Goal: Information Seeking & Learning: Learn about a topic

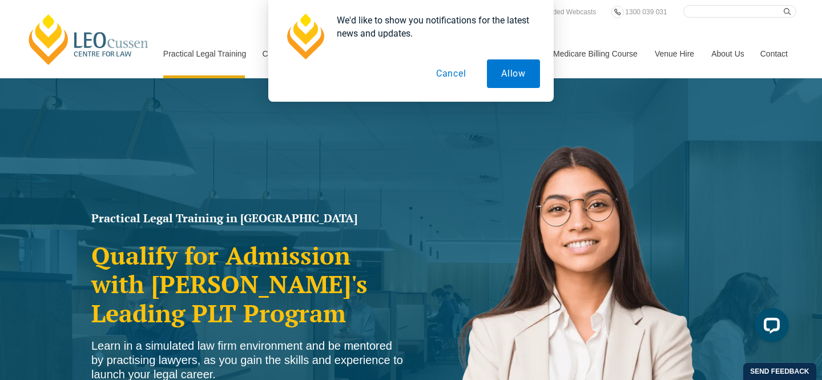
click at [442, 78] on button "Cancel" at bounding box center [451, 73] width 59 height 29
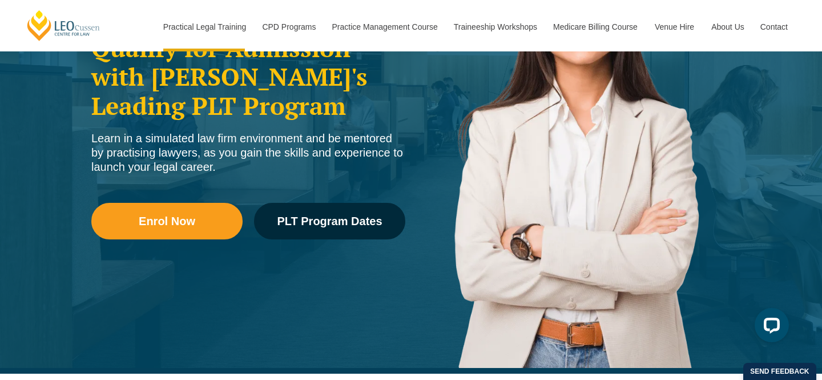
scroll to position [209, 0]
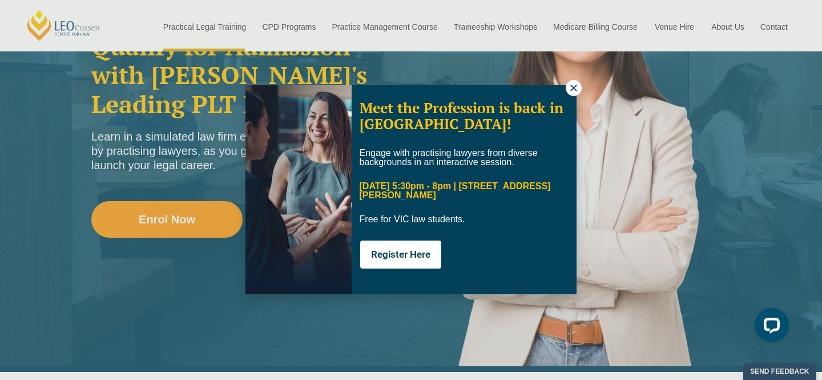
click at [286, 217] on img at bounding box center [299, 189] width 106 height 209
click at [570, 90] on icon at bounding box center [574, 88] width 10 height 10
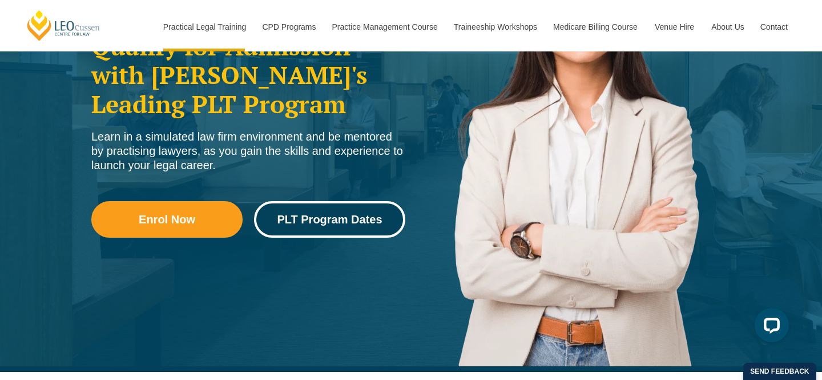
click at [351, 209] on link "PLT Program Dates" at bounding box center [329, 219] width 151 height 37
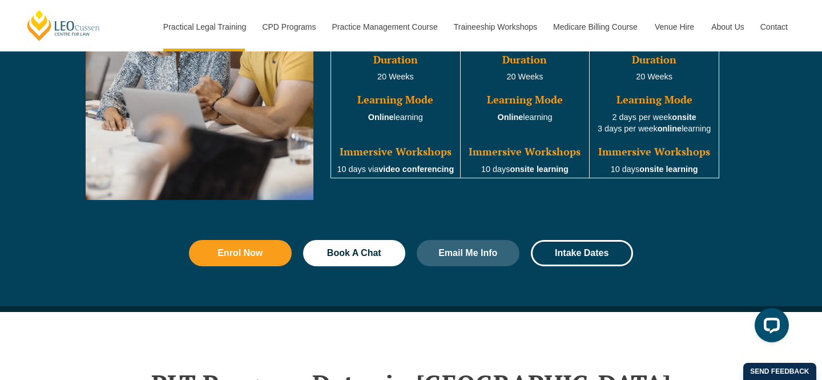
scroll to position [1007, 0]
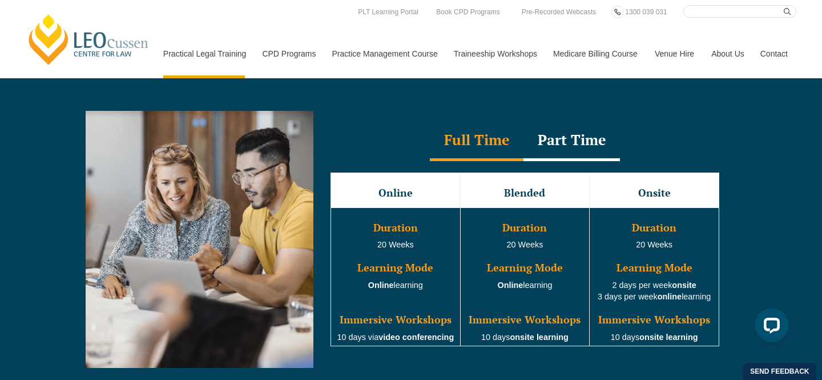
click at [541, 161] on div "Part Time" at bounding box center [572, 141] width 97 height 40
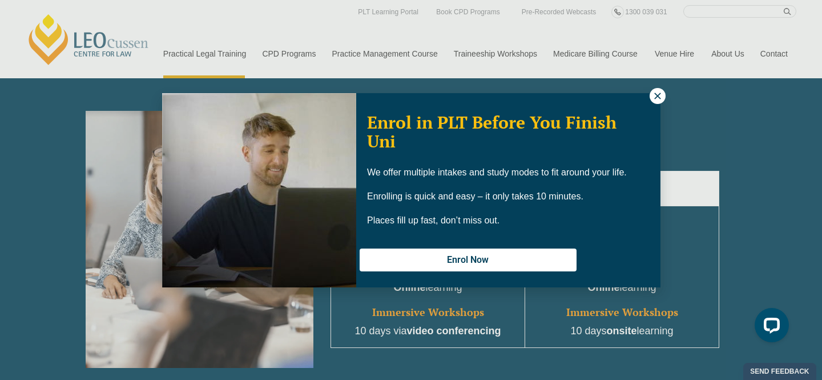
click at [656, 95] on icon at bounding box center [658, 96] width 10 height 10
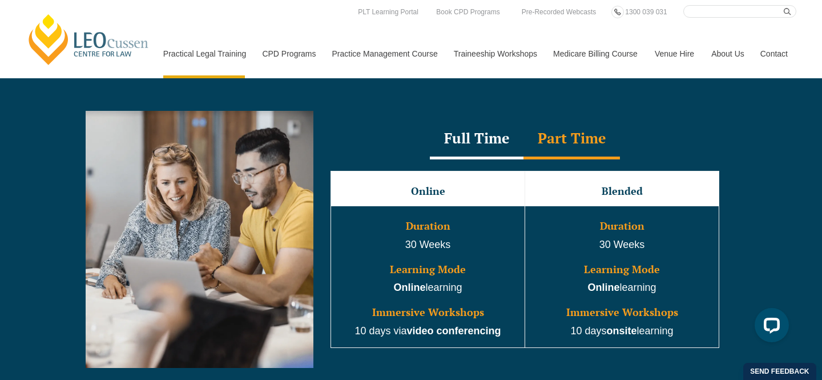
click at [496, 159] on div "Full Time" at bounding box center [477, 139] width 94 height 40
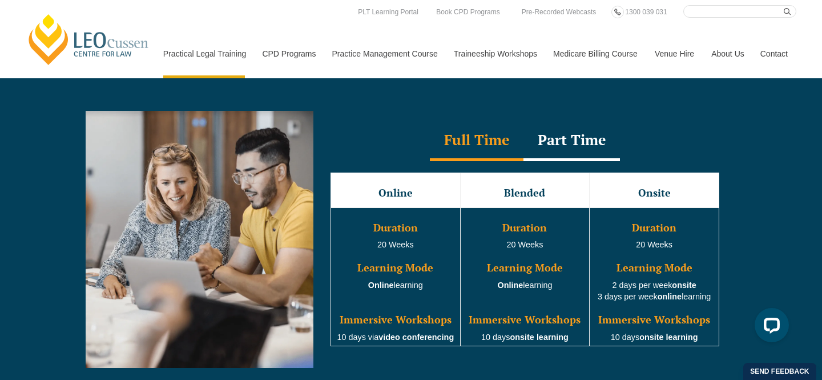
click at [557, 160] on div "Part Time" at bounding box center [572, 141] width 97 height 40
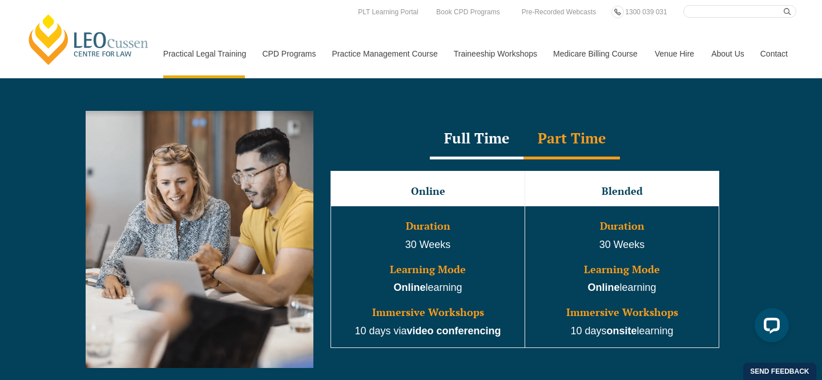
click at [452, 159] on div "Full Time" at bounding box center [477, 139] width 94 height 40
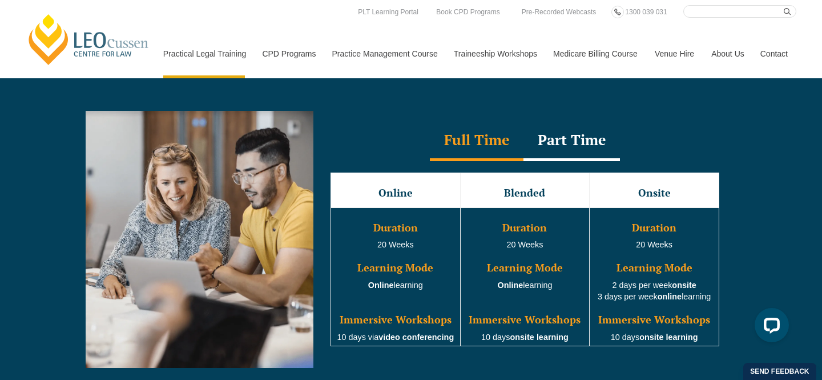
click at [558, 161] on div "Part Time" at bounding box center [572, 141] width 97 height 40
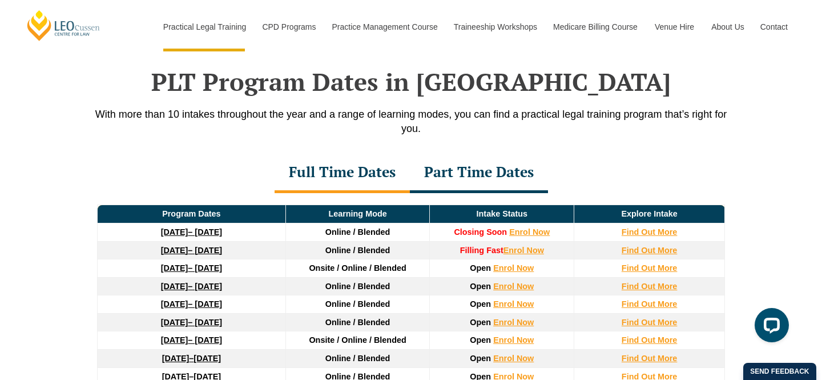
scroll to position [1480, 0]
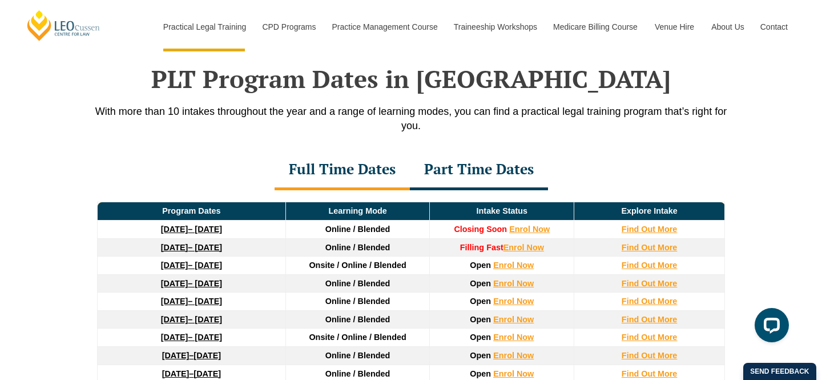
click at [448, 190] on div "Part Time Dates" at bounding box center [479, 170] width 138 height 40
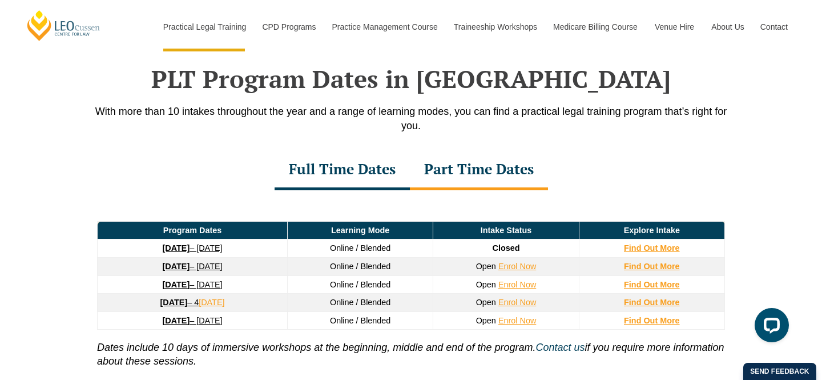
click at [358, 190] on div "Full Time Dates" at bounding box center [342, 170] width 135 height 40
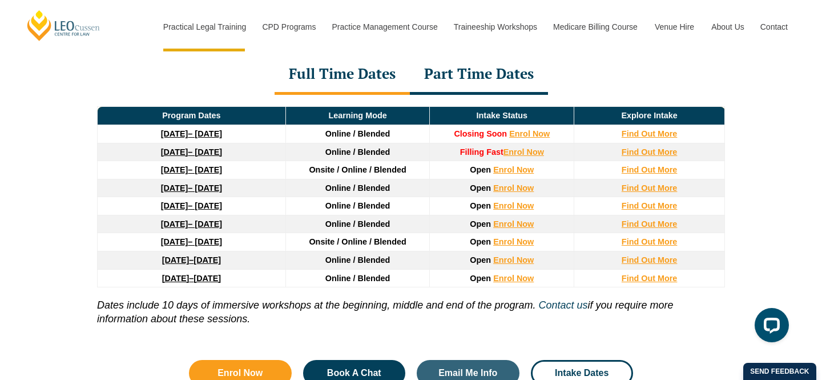
scroll to position [1574, 0]
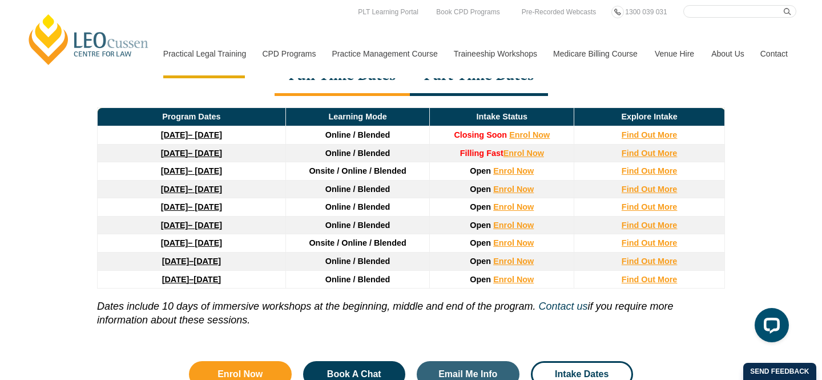
click at [416, 96] on div "Part Time Dates" at bounding box center [479, 76] width 138 height 40
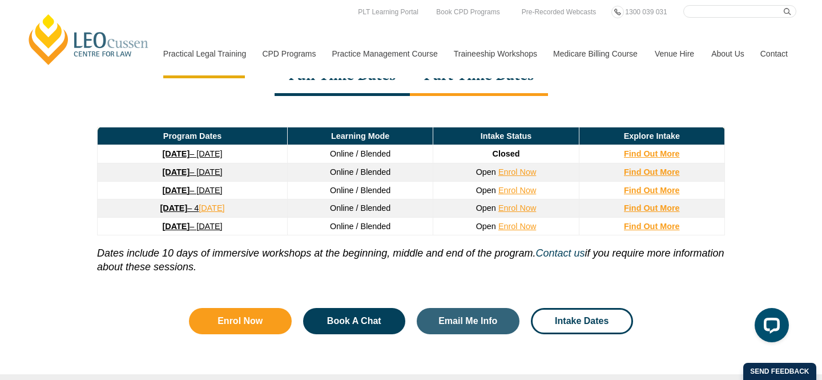
click at [368, 96] on div "Full Time Dates" at bounding box center [342, 76] width 135 height 40
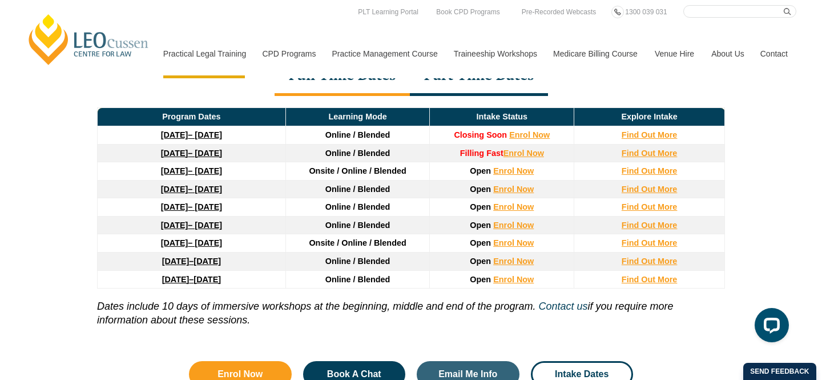
click at [447, 96] on div "Part Time Dates" at bounding box center [479, 76] width 138 height 40
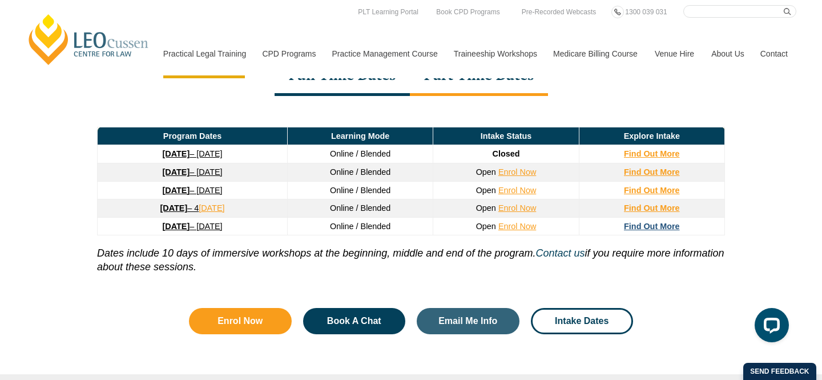
click at [634, 227] on strong "Find Out More" at bounding box center [652, 226] width 56 height 9
